Goal: Check status

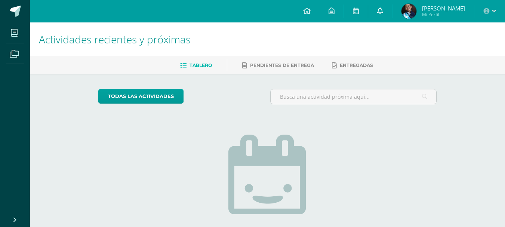
click at [383, 12] on icon at bounding box center [380, 10] width 6 height 7
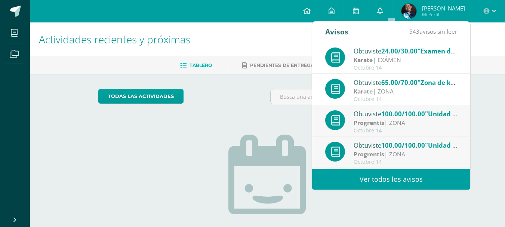
click at [383, 11] on icon at bounding box center [380, 10] width 6 height 7
click at [240, 88] on div "todas las Actividades No tienes actividades Échale un vistazo a los demás perío…" at bounding box center [267, 189] width 368 height 231
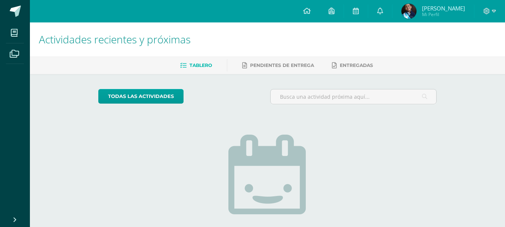
click at [447, 9] on span "[PERSON_NAME]" at bounding box center [443, 7] width 43 height 7
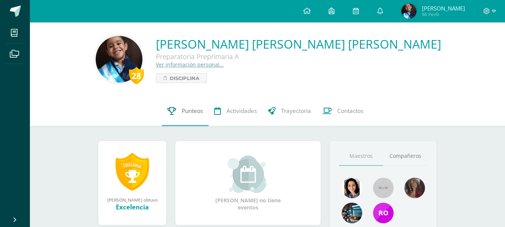
click at [185, 111] on span "Punteos" at bounding box center [192, 111] width 21 height 8
